Goal: Task Accomplishment & Management: Use online tool/utility

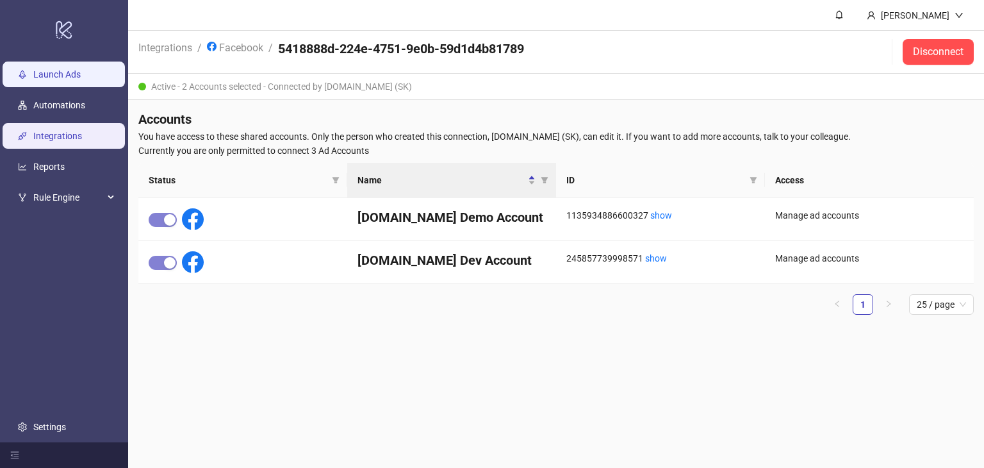
click at [33, 79] on link "Launch Ads" at bounding box center [56, 74] width 47 height 10
